Goal: Task Accomplishment & Management: Complete application form

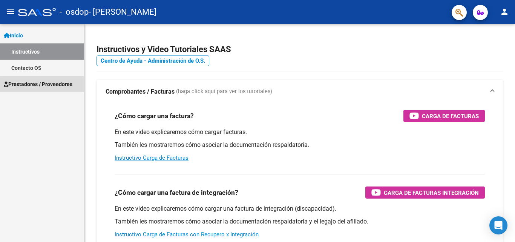
click at [55, 85] on span "Prestadores / Proveedores" at bounding box center [38, 84] width 69 height 8
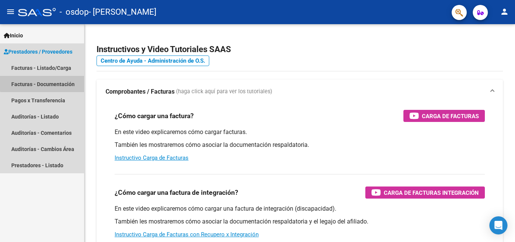
click at [64, 81] on link "Facturas - Documentación" at bounding box center [42, 84] width 84 height 16
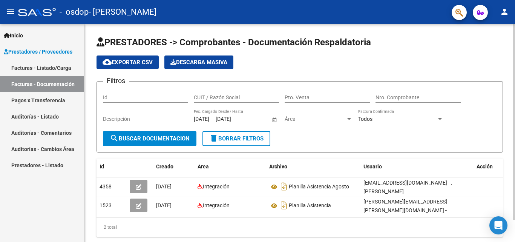
click at [143, 97] on input "Id" at bounding box center [145, 97] width 85 height 6
click at [515, 107] on div at bounding box center [514, 121] width 2 height 195
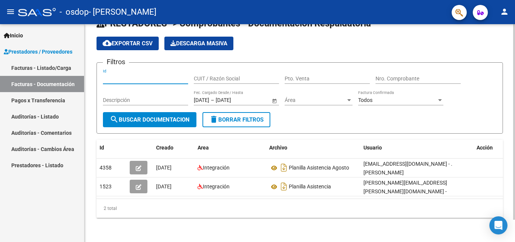
click at [515, 187] on div at bounding box center [514, 143] width 2 height 195
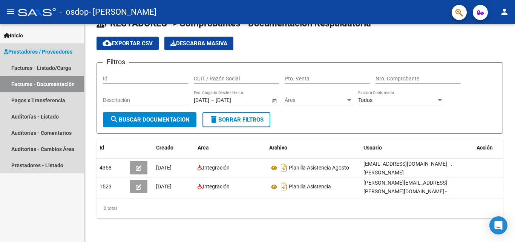
click at [57, 84] on link "Facturas - Documentación" at bounding box center [42, 84] width 84 height 16
click at [37, 164] on link "Prestadores - Listado" at bounding box center [42, 165] width 84 height 16
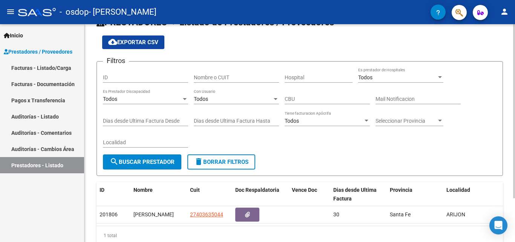
scroll to position [41, 0]
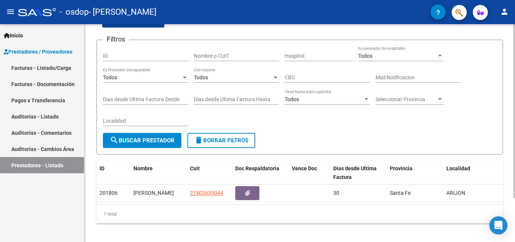
click at [515, 130] on div at bounding box center [514, 150] width 2 height 174
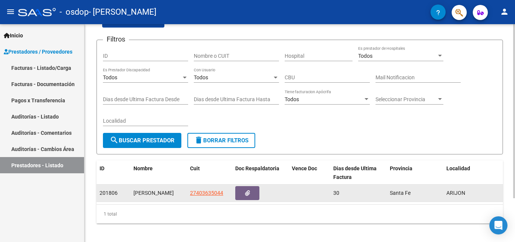
click at [172, 190] on div "[PERSON_NAME]" at bounding box center [158, 193] width 51 height 9
click at [252, 188] on button "button" at bounding box center [247, 193] width 24 height 14
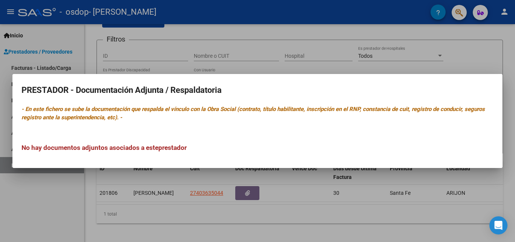
click at [262, 129] on div "No hay documentos adjuntos asociados a este prestador" at bounding box center [257, 139] width 472 height 25
click at [215, 152] on h3 "No hay documentos adjuntos asociados a este prestador" at bounding box center [257, 148] width 472 height 10
click at [213, 154] on mat-dialog-content "PRESTADOR - Documentación Adjunta / Respaldatoria - En este fichero se sube la …" at bounding box center [257, 121] width 490 height 76
click at [176, 206] on div at bounding box center [257, 121] width 515 height 242
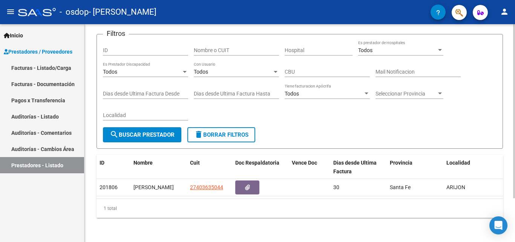
scroll to position [20, 0]
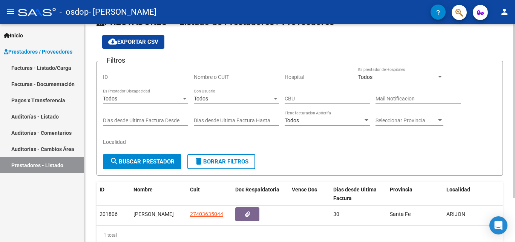
click at [514, 43] on div at bounding box center [514, 130] width 2 height 174
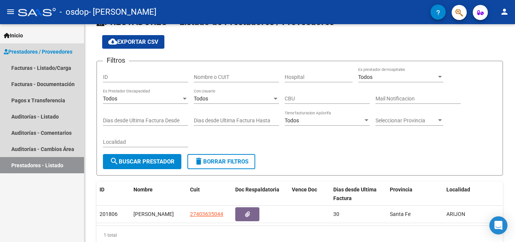
click at [63, 165] on link "Prestadores - Listado" at bounding box center [42, 165] width 84 height 16
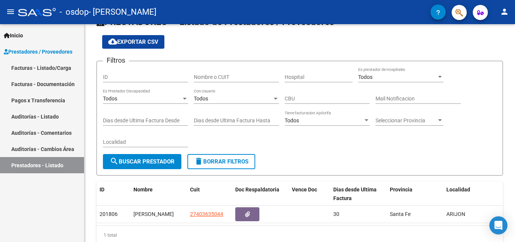
click at [32, 39] on link "Inicio" at bounding box center [42, 35] width 84 height 16
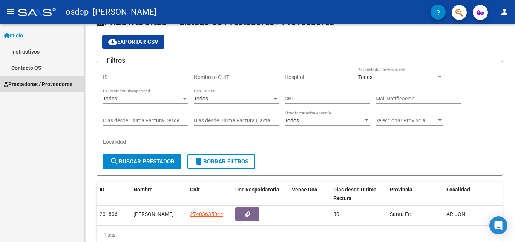
click at [32, 84] on span "Prestadores / Proveedores" at bounding box center [38, 84] width 69 height 8
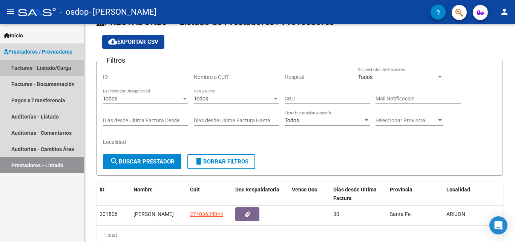
click at [41, 66] on link "Facturas - Listado/Carga" at bounding box center [42, 68] width 84 height 16
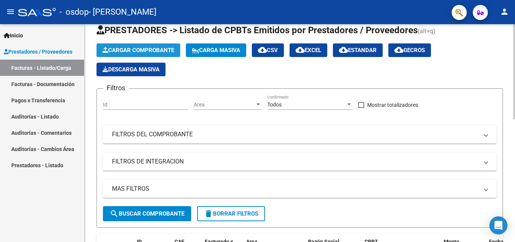
click at [137, 46] on button "Cargar Comprobante" at bounding box center [139, 50] width 84 height 14
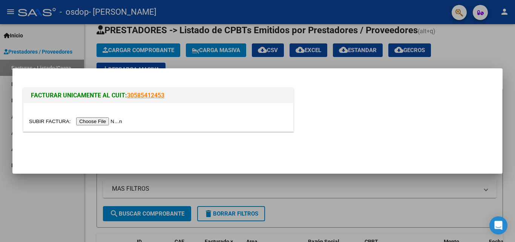
click at [100, 120] on input "file" at bounding box center [76, 121] width 95 height 8
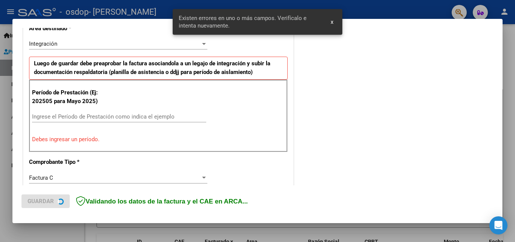
scroll to position [184, 0]
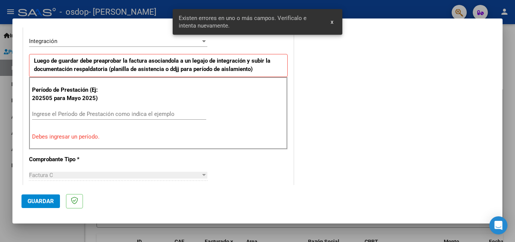
click at [140, 113] on input "Ingrese el Período de Prestación como indica el ejemplo" at bounding box center [119, 113] width 174 height 7
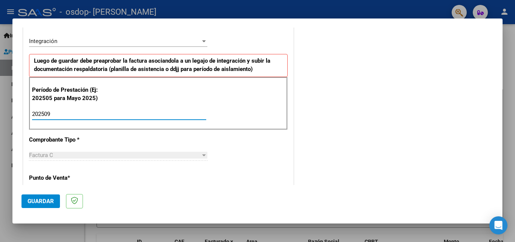
type input "202509"
drag, startPoint x: 83, startPoint y: 181, endPoint x: 115, endPoint y: 146, distance: 46.7
click at [108, 145] on div "CUIT * 27-40363504-4 Ingresar CUIT ANALISIS PRESTADOR [PERSON_NAME] [PERSON_NAM…" at bounding box center [158, 221] width 270 height 567
click at [253, 150] on div "CUIT * 27-40363504-4 Ingresar CUIT ANALISIS PRESTADOR [PERSON_NAME] [PERSON_NAM…" at bounding box center [158, 221] width 270 height 567
drag, startPoint x: 235, startPoint y: 155, endPoint x: 198, endPoint y: 152, distance: 36.6
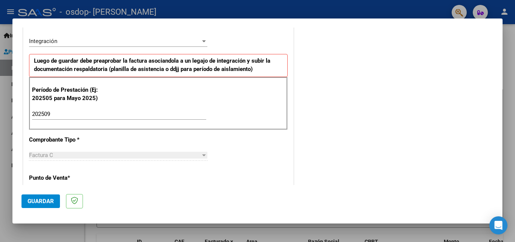
click at [208, 155] on div "CUIT * 27-40363504-4 Ingresar CUIT ANALISIS PRESTADOR [PERSON_NAME] [PERSON_NAM…" at bounding box center [158, 221] width 270 height 567
click at [197, 152] on div "Factura C" at bounding box center [115, 155] width 172 height 7
click at [201, 153] on div at bounding box center [204, 155] width 7 height 6
click at [202, 155] on div at bounding box center [204, 155] width 4 height 2
click at [140, 45] on div "Integración Seleccionar Area" at bounding box center [118, 40] width 178 height 11
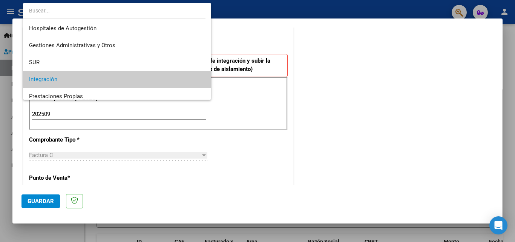
scroll to position [38, 0]
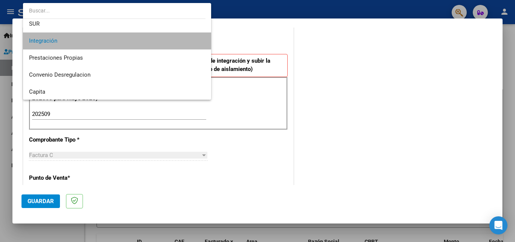
click at [140, 45] on span "Integración" at bounding box center [117, 40] width 176 height 17
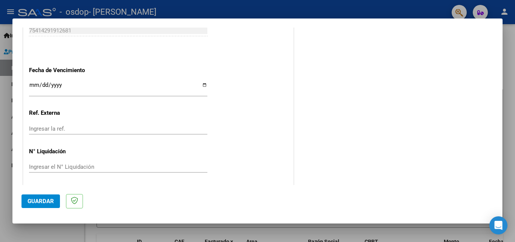
scroll to position [506, 0]
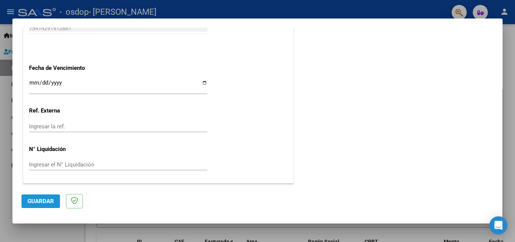
click at [31, 202] on span "Guardar" at bounding box center [41, 201] width 26 height 7
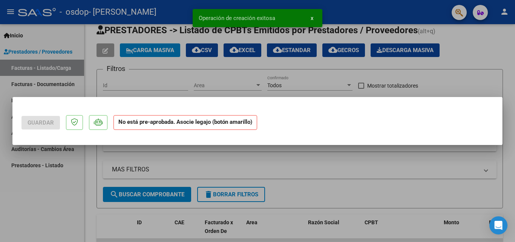
scroll to position [0, 0]
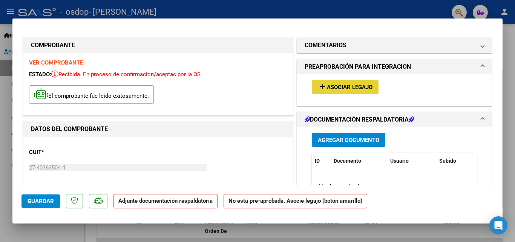
click at [328, 88] on span "Asociar Legajo" at bounding box center [350, 87] width 46 height 7
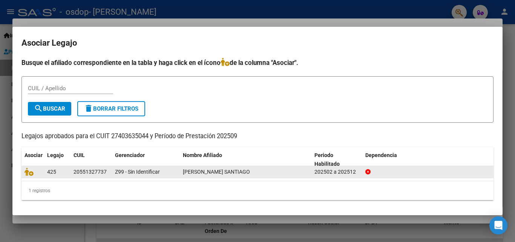
click at [201, 170] on span "[PERSON_NAME] SANTIAGO" at bounding box center [216, 172] width 67 height 6
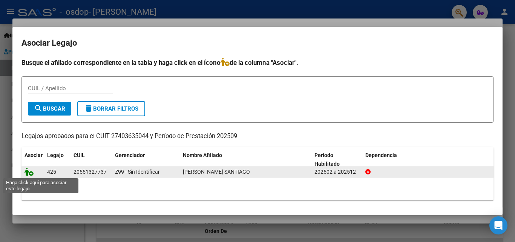
click at [32, 174] on icon at bounding box center [29, 171] width 9 height 8
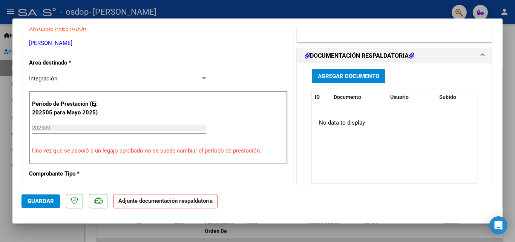
scroll to position [163, 0]
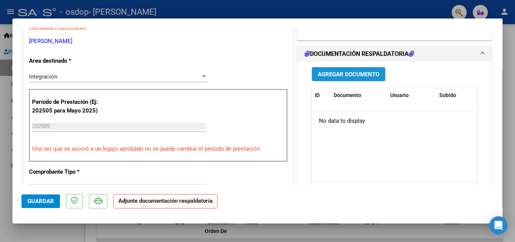
click at [340, 75] on span "Agregar Documento" at bounding box center [348, 74] width 61 height 7
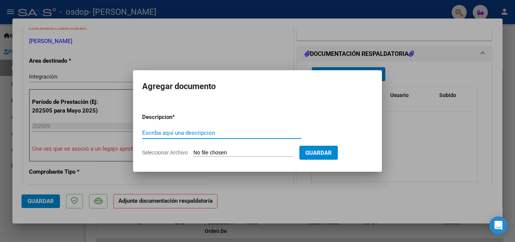
click at [206, 129] on input "Escriba aquí una descripcion" at bounding box center [221, 132] width 159 height 7
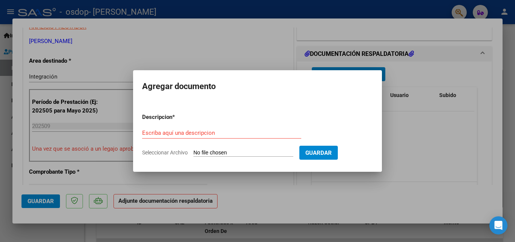
click at [196, 150] on input "Seleccionar Archivo" at bounding box center [243, 152] width 100 height 7
type input "C:\fakepath\planilla [PERSON_NAME].pdf"
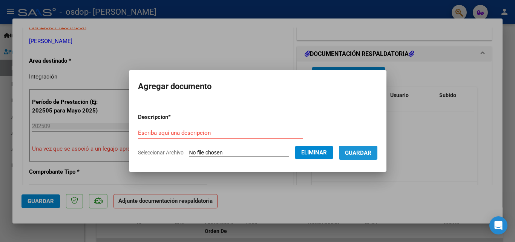
click at [361, 151] on span "Guardar" at bounding box center [358, 152] width 26 height 7
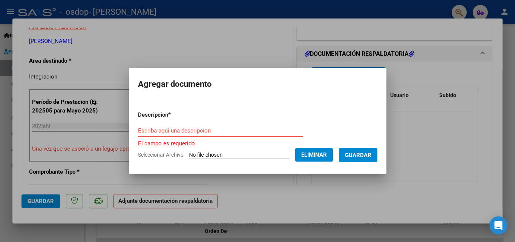
click at [271, 133] on input "Escriba aquí una descripcion" at bounding box center [220, 130] width 165 height 7
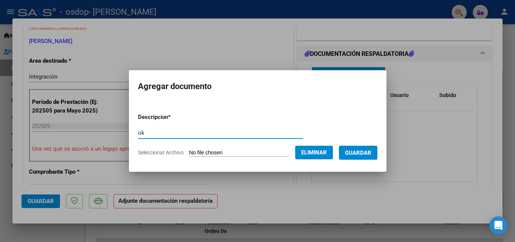
type input "o"
type input "planilla de asistencia"
click at [363, 150] on span "Guardar" at bounding box center [358, 152] width 26 height 7
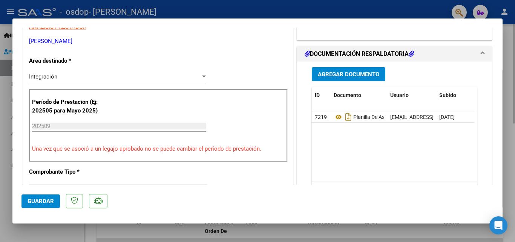
drag, startPoint x: 504, startPoint y: 81, endPoint x: 504, endPoint y: 85, distance: 4.5
click at [511, 97] on div at bounding box center [257, 121] width 515 height 242
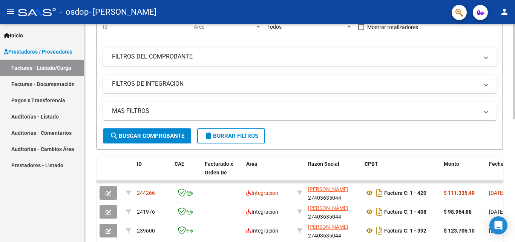
scroll to position [126, 0]
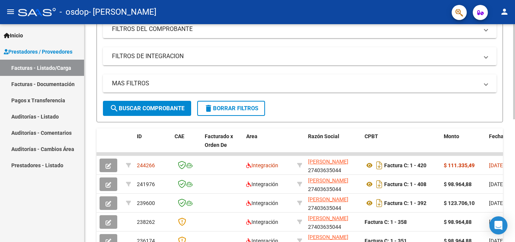
click at [515, 112] on div at bounding box center [514, 127] width 2 height 95
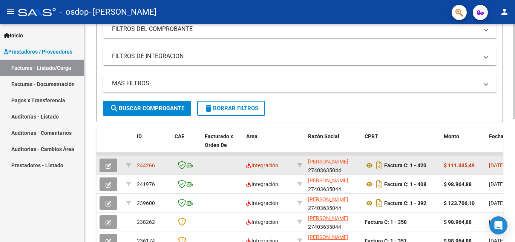
click at [193, 163] on div at bounding box center [187, 165] width 24 height 9
click at [108, 165] on icon "button" at bounding box center [109, 166] width 6 height 6
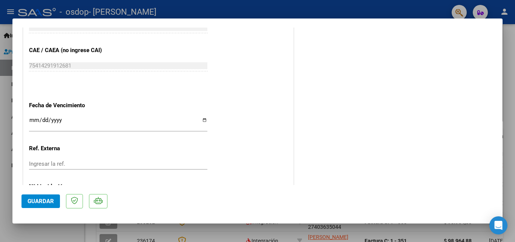
scroll to position [490, 0]
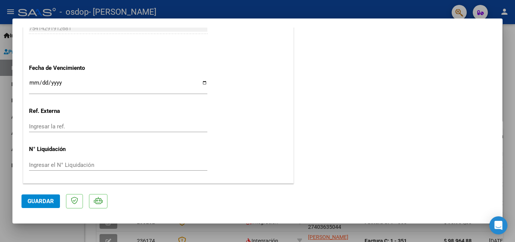
click at [42, 201] on span "Guardar" at bounding box center [41, 201] width 26 height 7
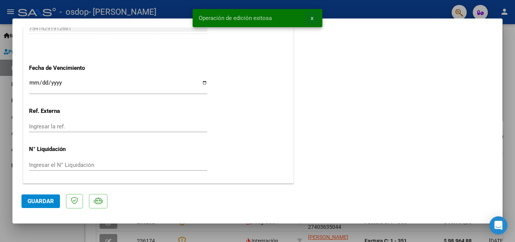
click at [313, 19] on span "x" at bounding box center [312, 18] width 3 height 7
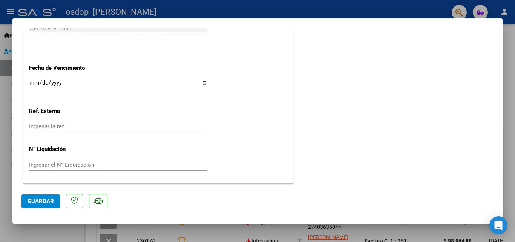
click at [219, 8] on div at bounding box center [257, 121] width 515 height 242
type input "$ 0,00"
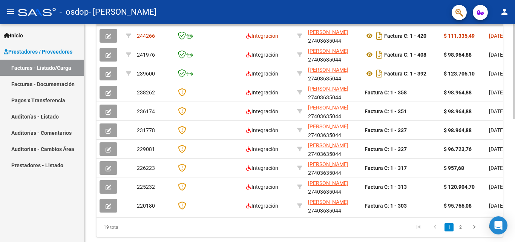
scroll to position [256, 0]
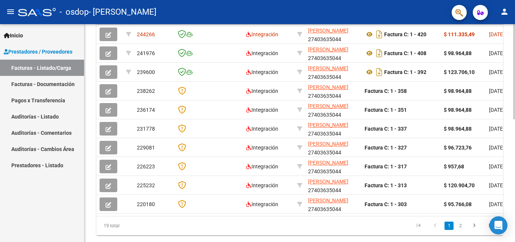
click at [515, 177] on div at bounding box center [514, 186] width 2 height 95
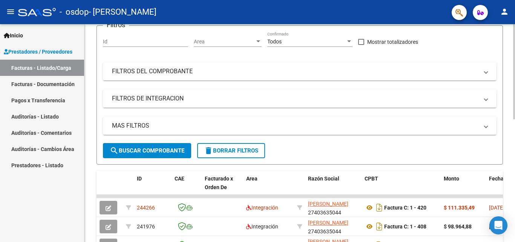
scroll to position [84, 0]
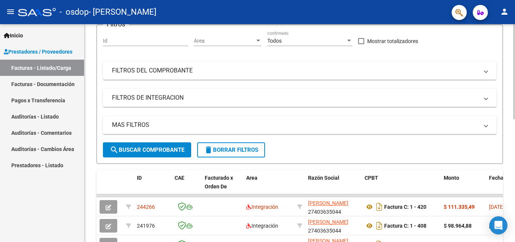
click at [515, 87] on div at bounding box center [514, 109] width 2 height 95
